Goal: Check status: Check status

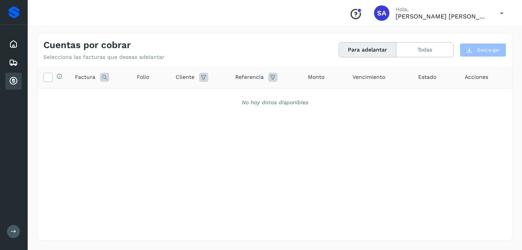
click at [376, 51] on button "Para adelantar" at bounding box center [367, 50] width 57 height 14
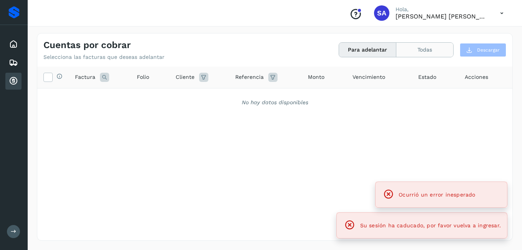
click at [432, 50] on button "Todas" at bounding box center [424, 50] width 57 height 14
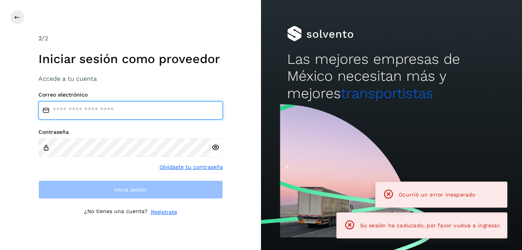
type input "**********"
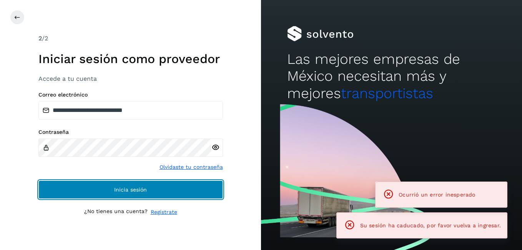
click at [179, 191] on button "Inicia sesión" at bounding box center [130, 189] width 184 height 18
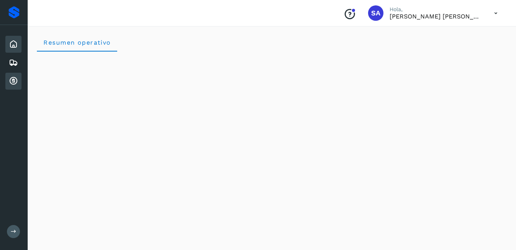
click at [18, 80] on div "Cuentas por cobrar" at bounding box center [13, 81] width 16 height 17
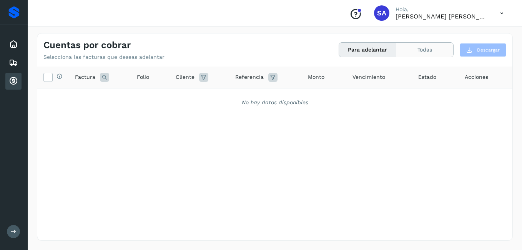
click at [421, 47] on button "Todas" at bounding box center [424, 50] width 57 height 14
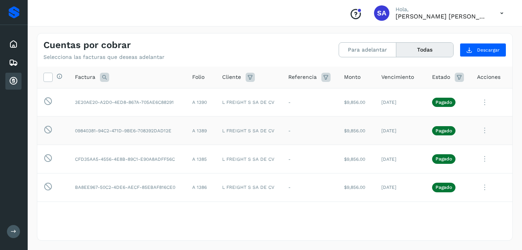
scroll to position [38, 0]
